Goal: Navigation & Orientation: Find specific page/section

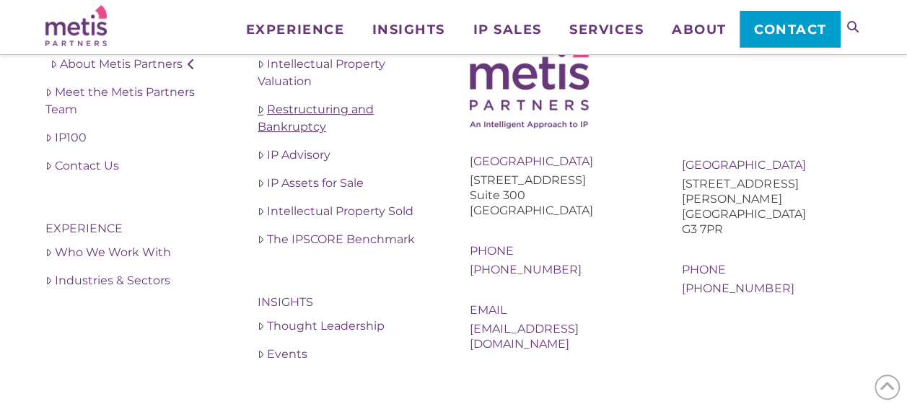
scroll to position [2774, 0]
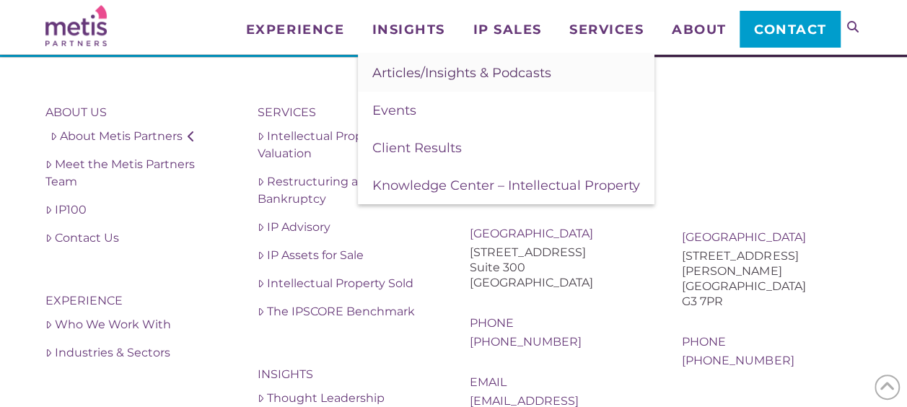
click at [403, 66] on span "Articles/Insights & Podcasts" at bounding box center [462, 73] width 179 height 16
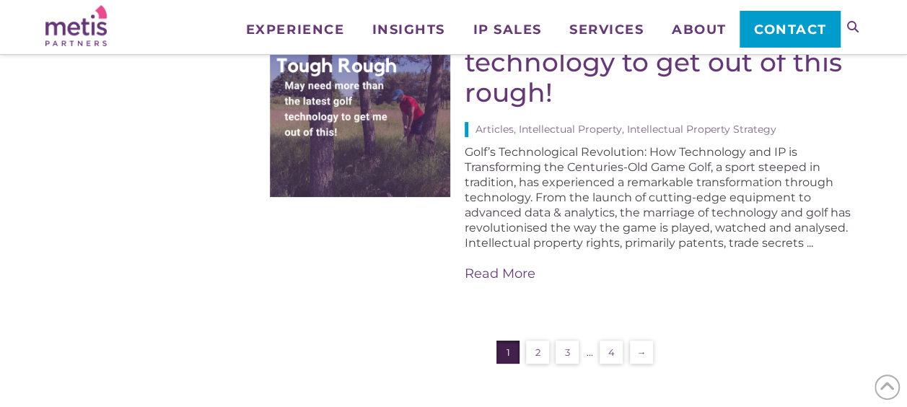
scroll to position [2816, 0]
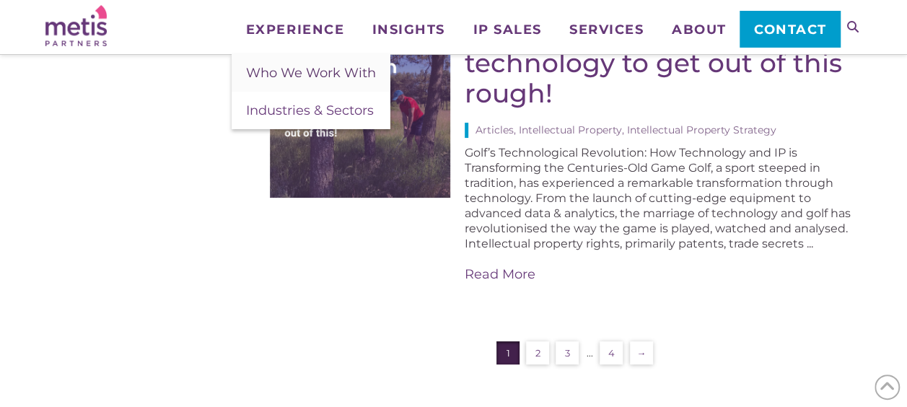
click at [312, 73] on span "Who We Work With" at bounding box center [311, 73] width 130 height 16
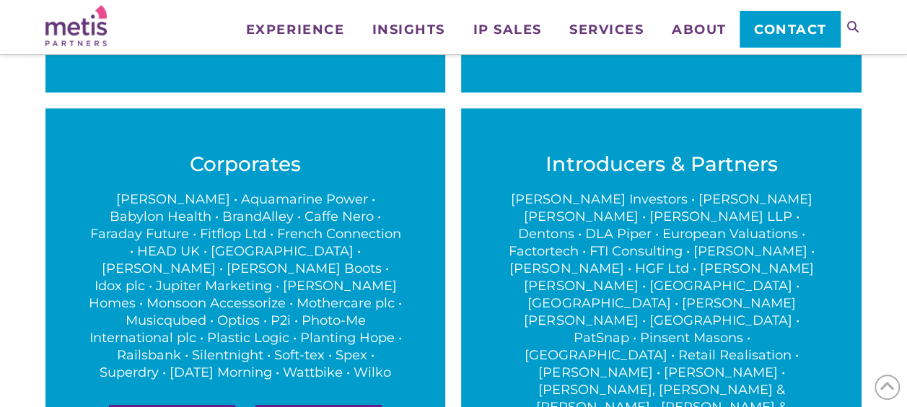
scroll to position [794, 0]
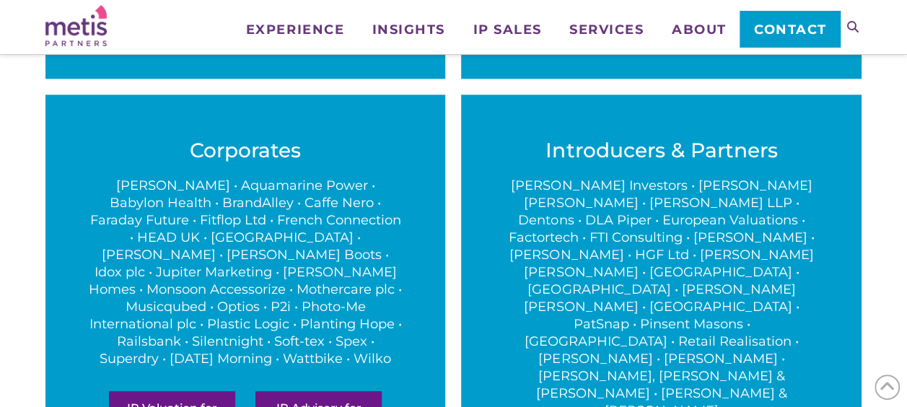
drag, startPoint x: 376, startPoint y: 207, endPoint x: 415, endPoint y: 247, distance: 55.6
click at [417, 247] on div "Corporates A.C. Moore • Aquamarine Power • Babylon Health • BrandAlley • Caffe …" at bounding box center [245, 321] width 401 height 453
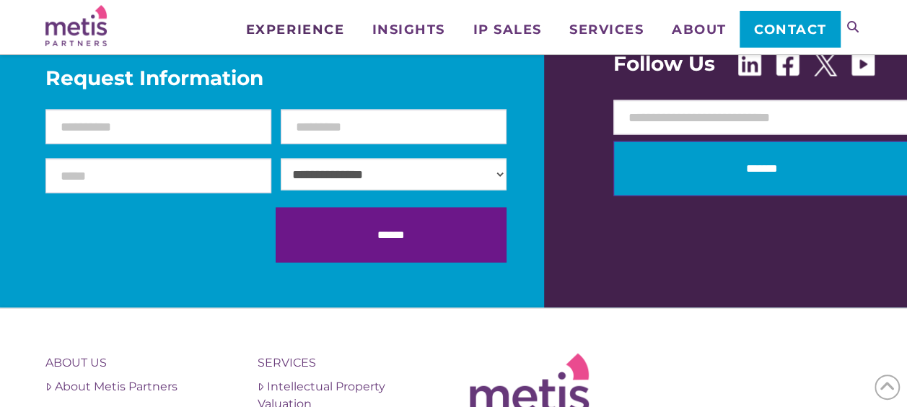
scroll to position [1444, 0]
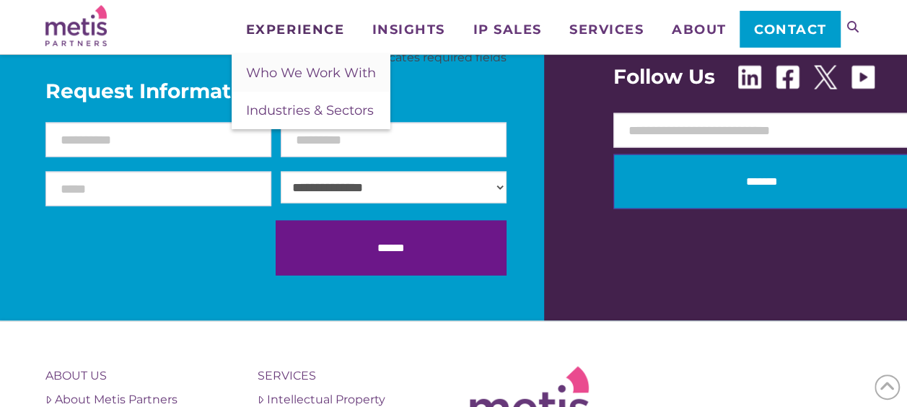
click at [289, 32] on span "Experience" at bounding box center [295, 29] width 98 height 13
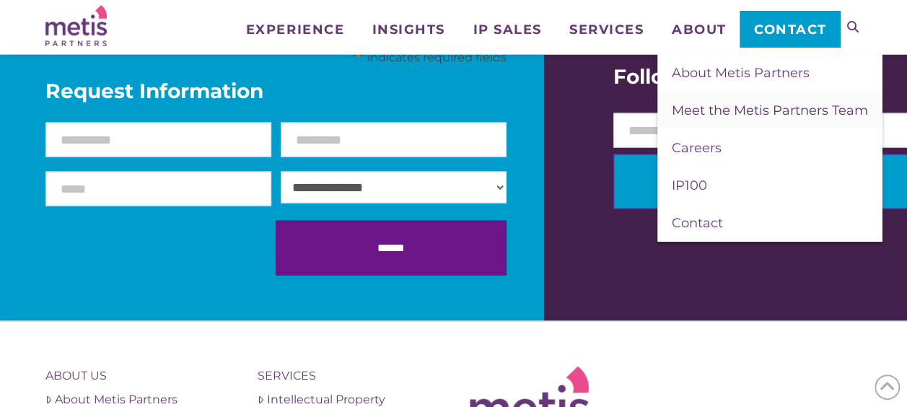
click at [728, 114] on span "Meet the Metis Partners Team" at bounding box center [770, 111] width 196 height 16
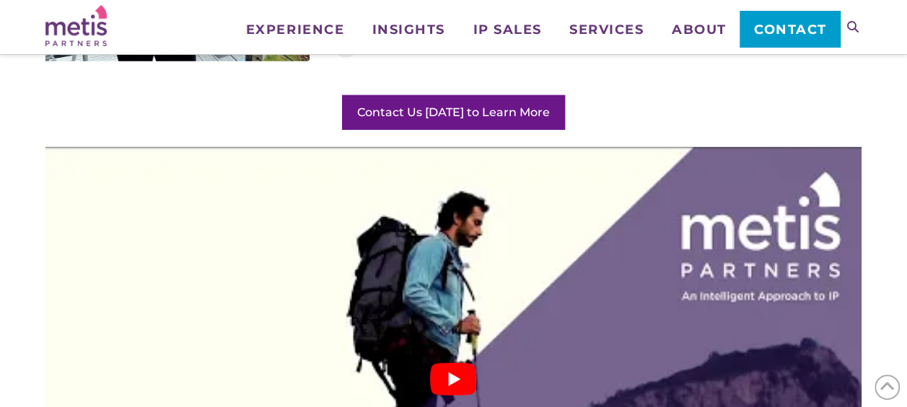
scroll to position [2166, 0]
